Goal: Task Accomplishment & Management: Manage account settings

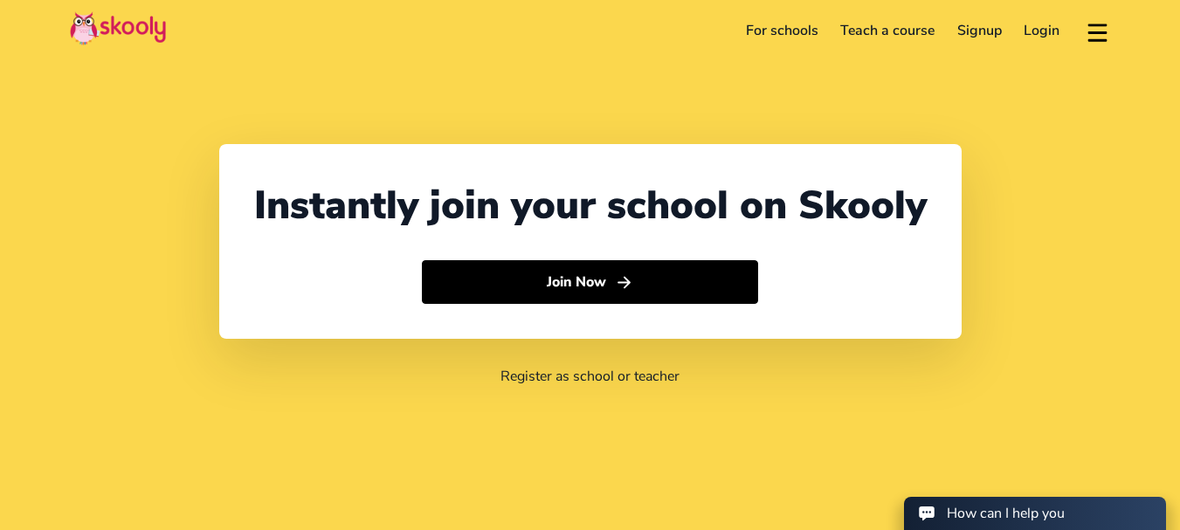
click at [1042, 34] on link "Login" at bounding box center [1042, 31] width 59 height 28
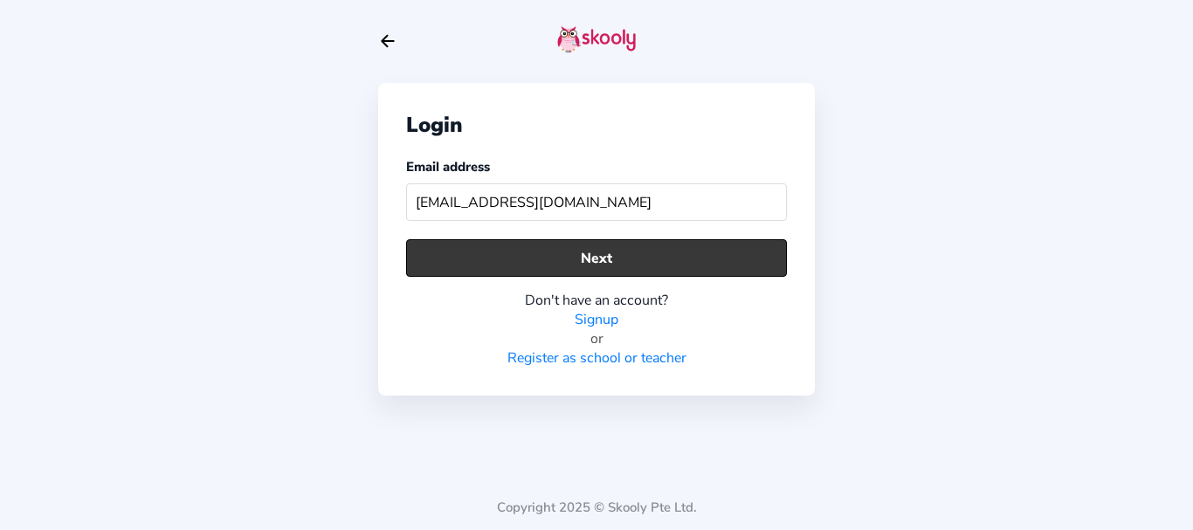
type input "[EMAIL_ADDRESS][DOMAIN_NAME]"
click at [551, 247] on button "Next" at bounding box center [596, 258] width 381 height 38
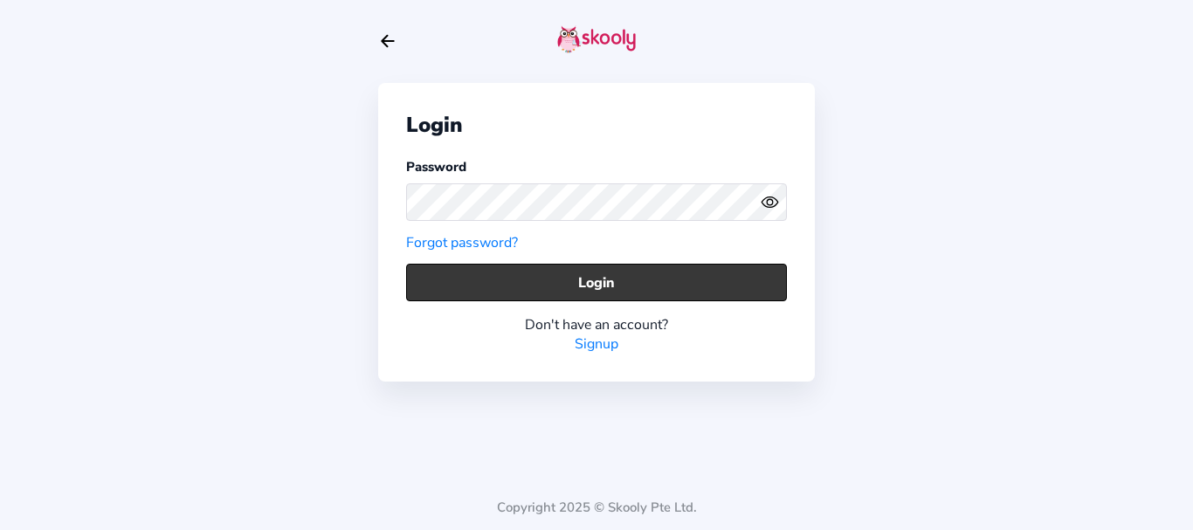
click at [453, 278] on button "Login" at bounding box center [596, 283] width 381 height 38
